Goal: Information Seeking & Learning: Understand process/instructions

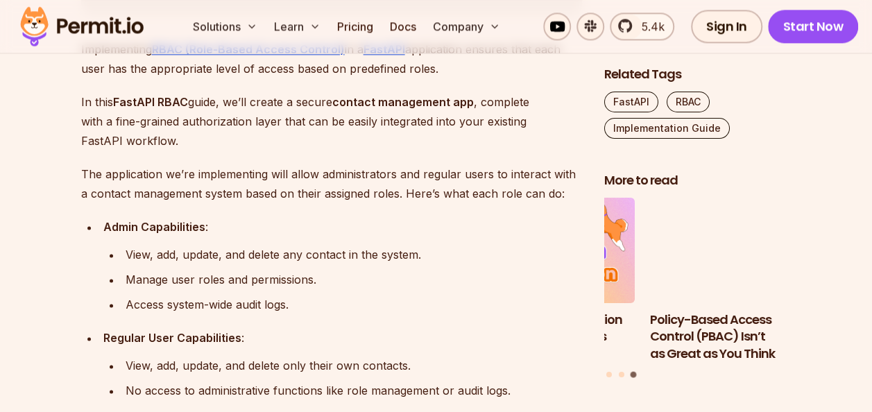
scroll to position [845, 0]
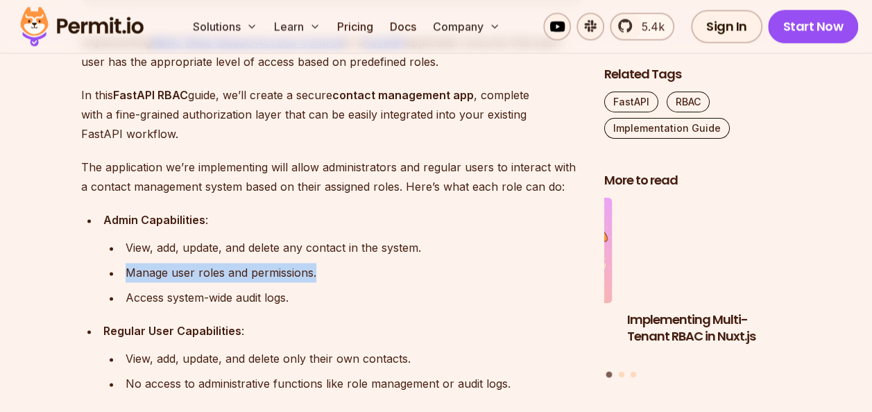
drag, startPoint x: 126, startPoint y: 272, endPoint x: 325, endPoint y: 267, distance: 199.3
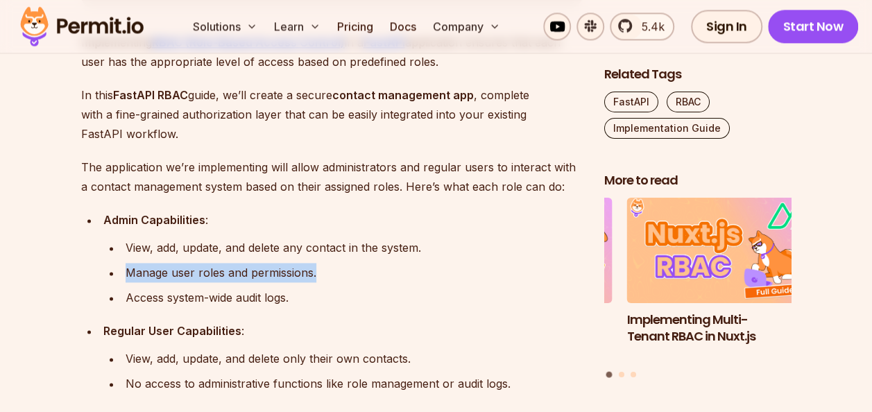
click at [325, 267] on div "Manage user roles and permissions." at bounding box center [354, 272] width 457 height 19
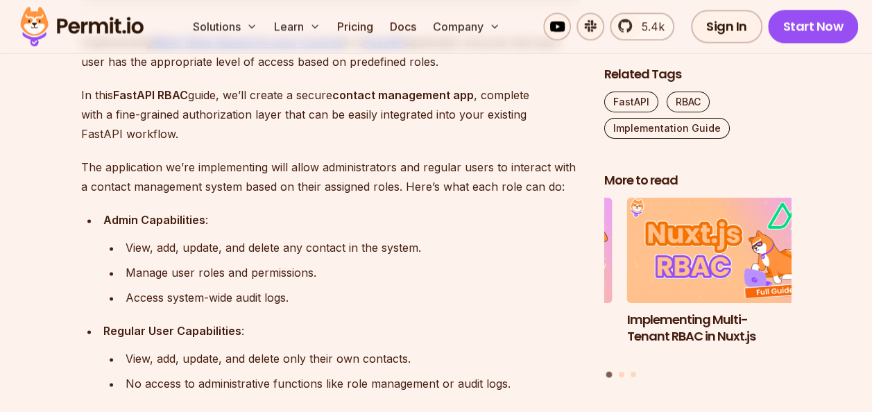
drag, startPoint x: 325, startPoint y: 267, endPoint x: 325, endPoint y: 285, distance: 18.7
click at [325, 285] on ul "View, add, update, and delete any contact in the system. Manage user roles and …" at bounding box center [342, 272] width 479 height 69
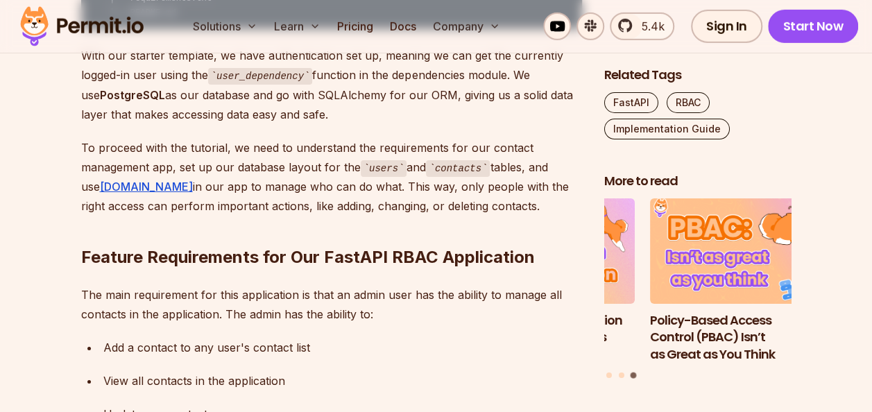
scroll to position [2279, 0]
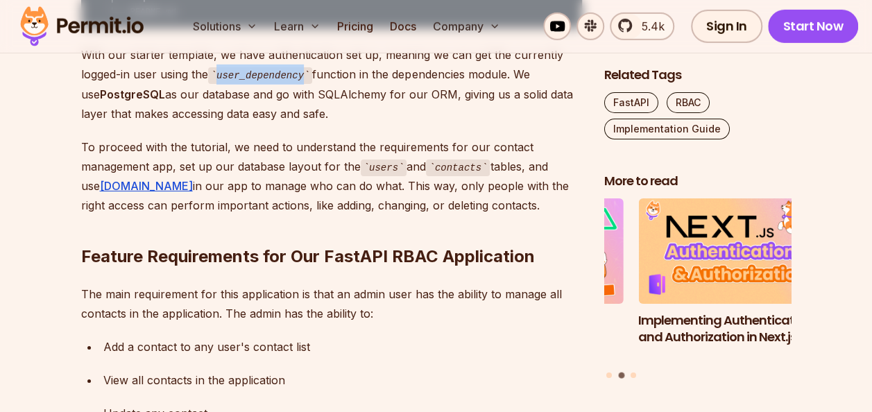
drag, startPoint x: 306, startPoint y: 201, endPoint x: 216, endPoint y: 200, distance: 90.2
click at [216, 84] on code "user_dependency" at bounding box center [260, 75] width 105 height 17
drag, startPoint x: 216, startPoint y: 200, endPoint x: 257, endPoint y: 210, distance: 42.1
click at [257, 84] on code "user_dependency" at bounding box center [260, 75] width 105 height 17
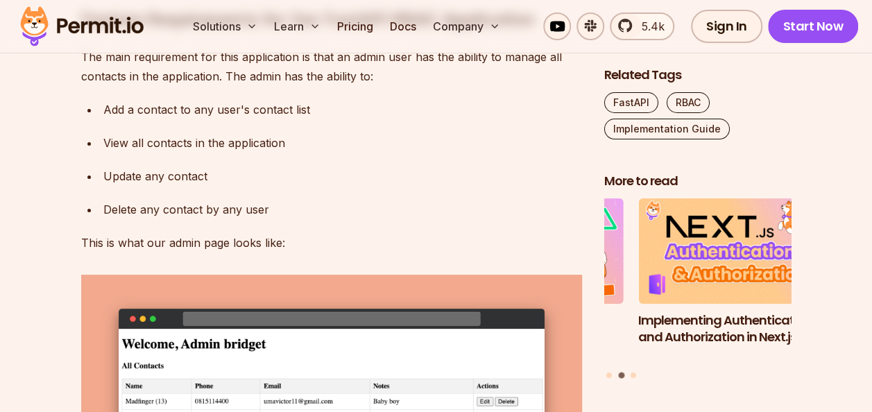
scroll to position [2544, 0]
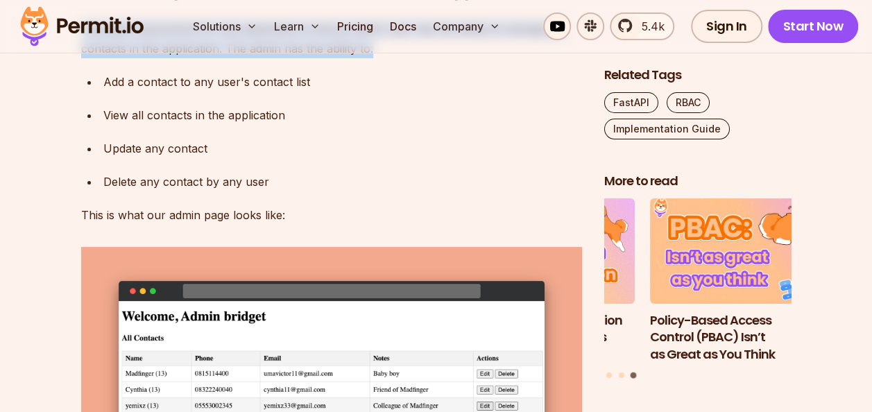
drag, startPoint x: 377, startPoint y: 179, endPoint x: 80, endPoint y: 164, distance: 297.5
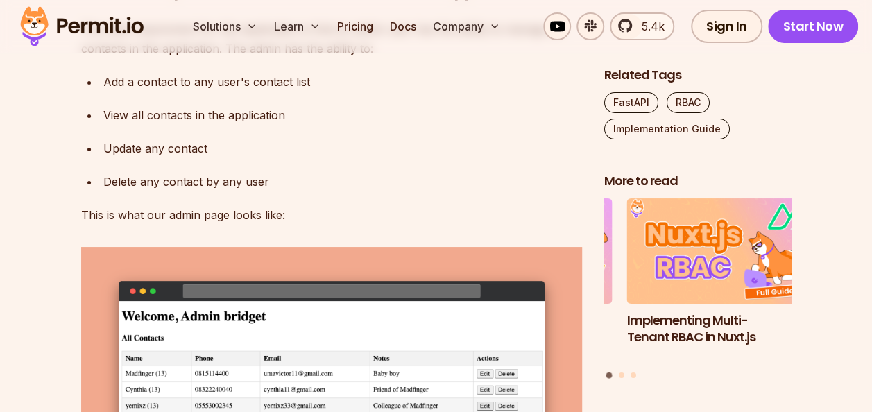
click at [325, 192] on ul "Add a contact to any user's contact list View all contacts in the application U…" at bounding box center [331, 131] width 501 height 119
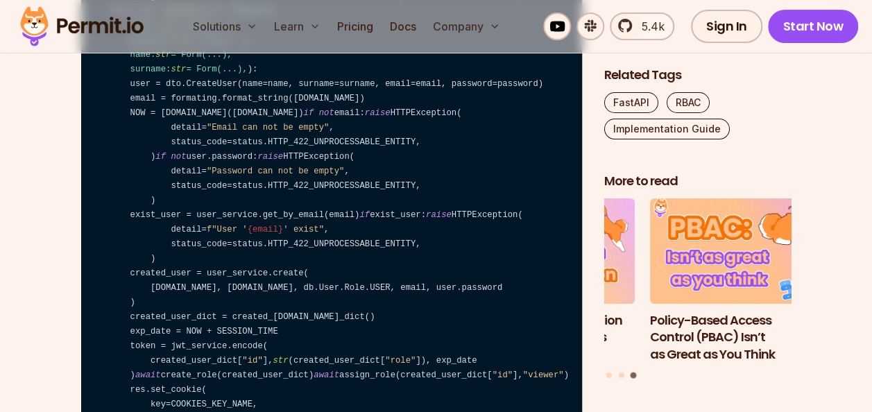
scroll to position [7932, 0]
